Goal: Find specific page/section: Find specific page/section

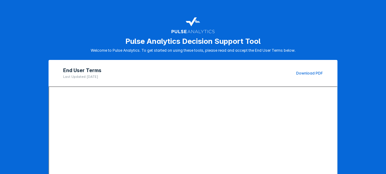
scroll to position [115, 0]
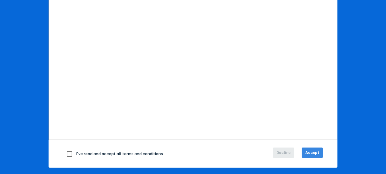
click at [306, 150] on span "Accept" at bounding box center [313, 152] width 14 height 5
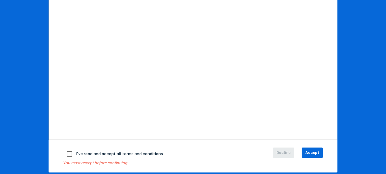
click at [71, 153] on input "checkbox" at bounding box center [69, 153] width 13 height 13
checkbox input "true"
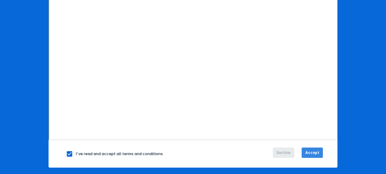
click at [314, 153] on span "Accept" at bounding box center [313, 152] width 14 height 5
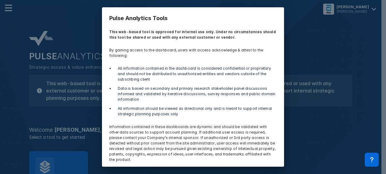
scroll to position [21, 0]
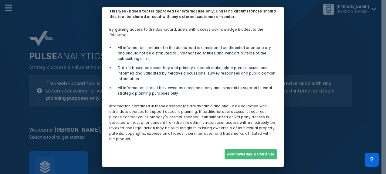
click at [266, 155] on button "Acknowledge & Continue" at bounding box center [251, 154] width 52 height 10
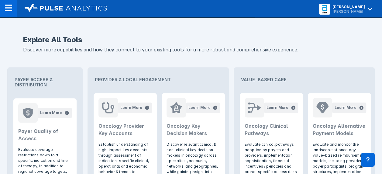
scroll to position [122, 0]
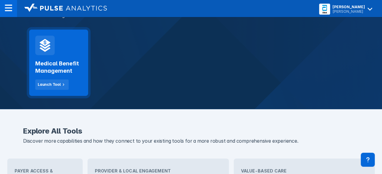
click at [71, 67] on h2 "Medical Benefit Management" at bounding box center [58, 67] width 47 height 15
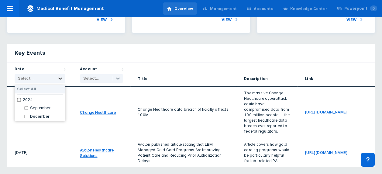
click at [61, 78] on icon at bounding box center [60, 78] width 4 height 2
click at [18, 100] on input "checkbox" at bounding box center [19, 100] width 4 height 4
checkbox input "true"
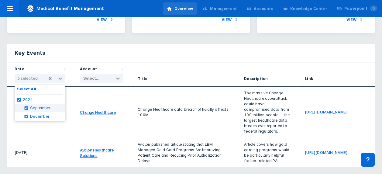
click at [70, 138] on div "[DATE]" at bounding box center [39, 152] width 65 height 29
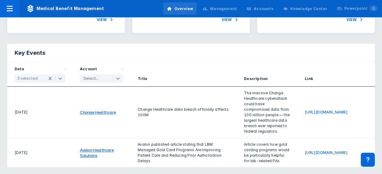
scroll to position [10, 0]
